Goal: Information Seeking & Learning: Compare options

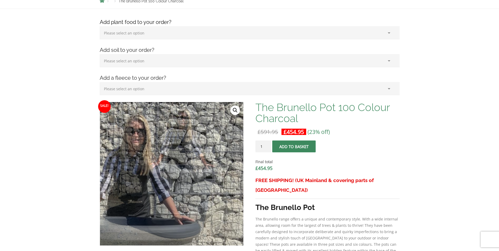
scroll to position [26, 0]
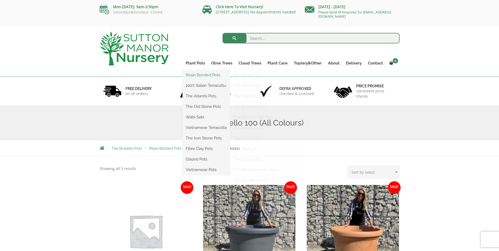
click at [204, 76] on link "Resin Bonded Pots" at bounding box center [206, 75] width 47 height 8
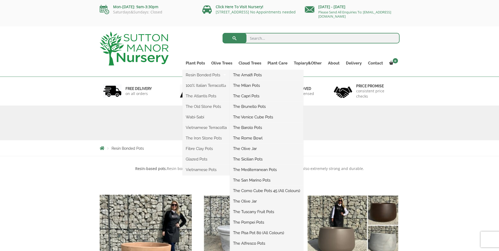
click at [257, 105] on link "The Brunello Pots" at bounding box center [266, 107] width 73 height 8
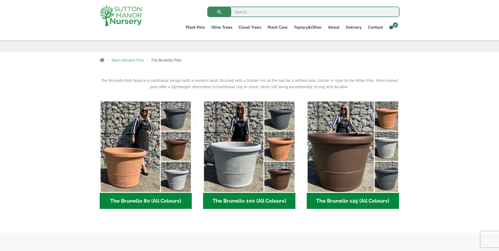
scroll to position [79, 0]
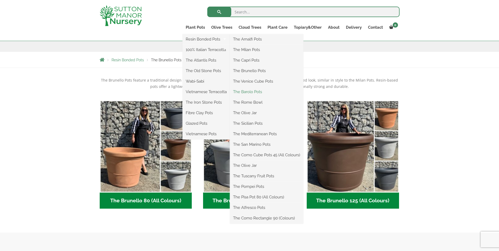
click at [252, 90] on link "The Barolo Pots" at bounding box center [266, 92] width 73 height 8
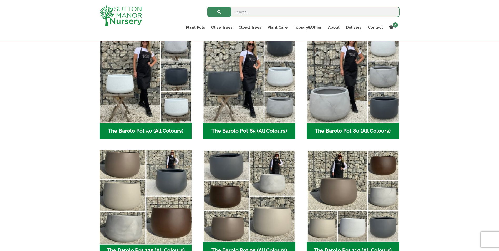
scroll to position [158, 0]
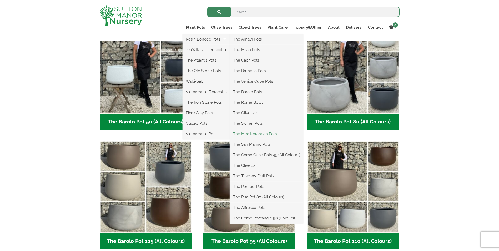
click at [253, 134] on link "The Mediterranean Pots" at bounding box center [266, 134] width 73 height 8
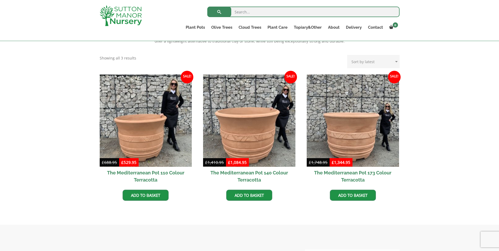
scroll to position [132, 0]
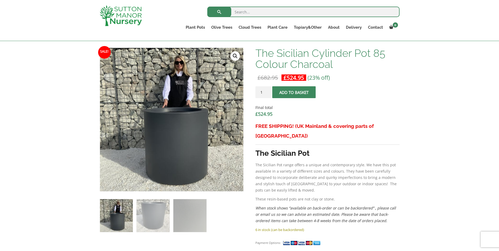
scroll to position [158, 0]
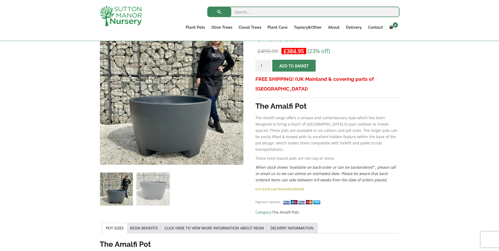
scroll to position [53, 0]
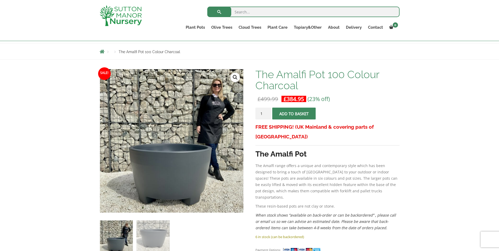
click at [118, 241] on img at bounding box center [116, 236] width 33 height 33
click at [153, 240] on img at bounding box center [153, 236] width 33 height 33
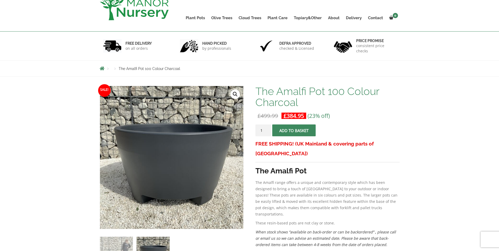
scroll to position [0, 0]
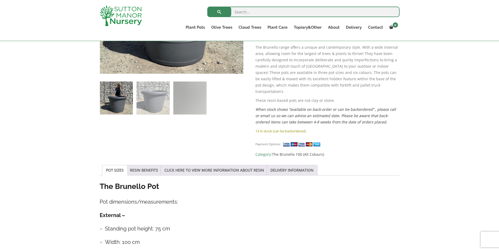
scroll to position [158, 0]
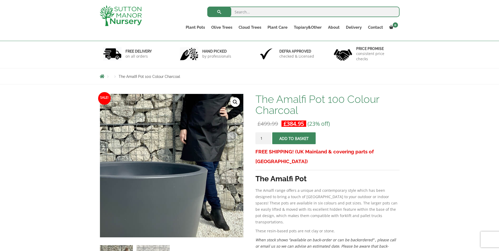
scroll to position [26, 0]
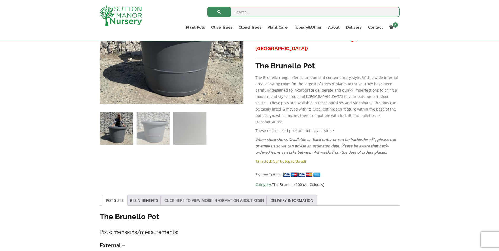
scroll to position [158, 0]
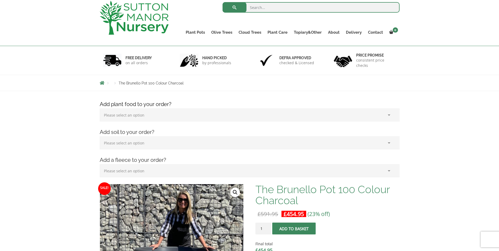
scroll to position [79, 0]
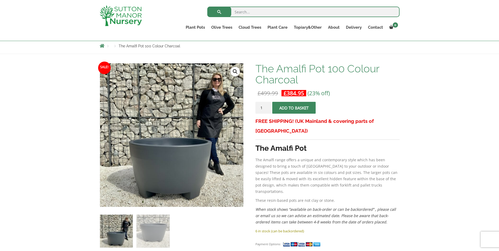
scroll to position [79, 0]
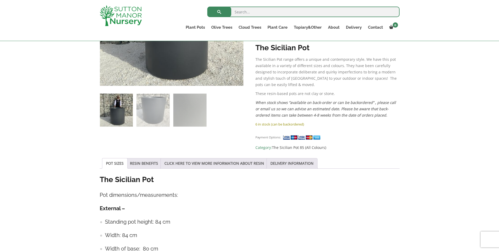
scroll to position [132, 0]
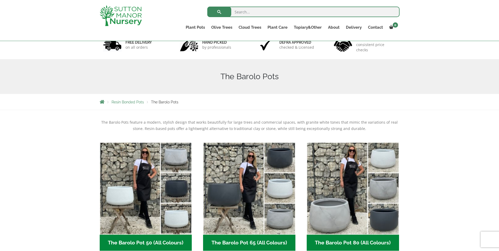
scroll to position [26, 0]
